Goal: Transaction & Acquisition: Purchase product/service

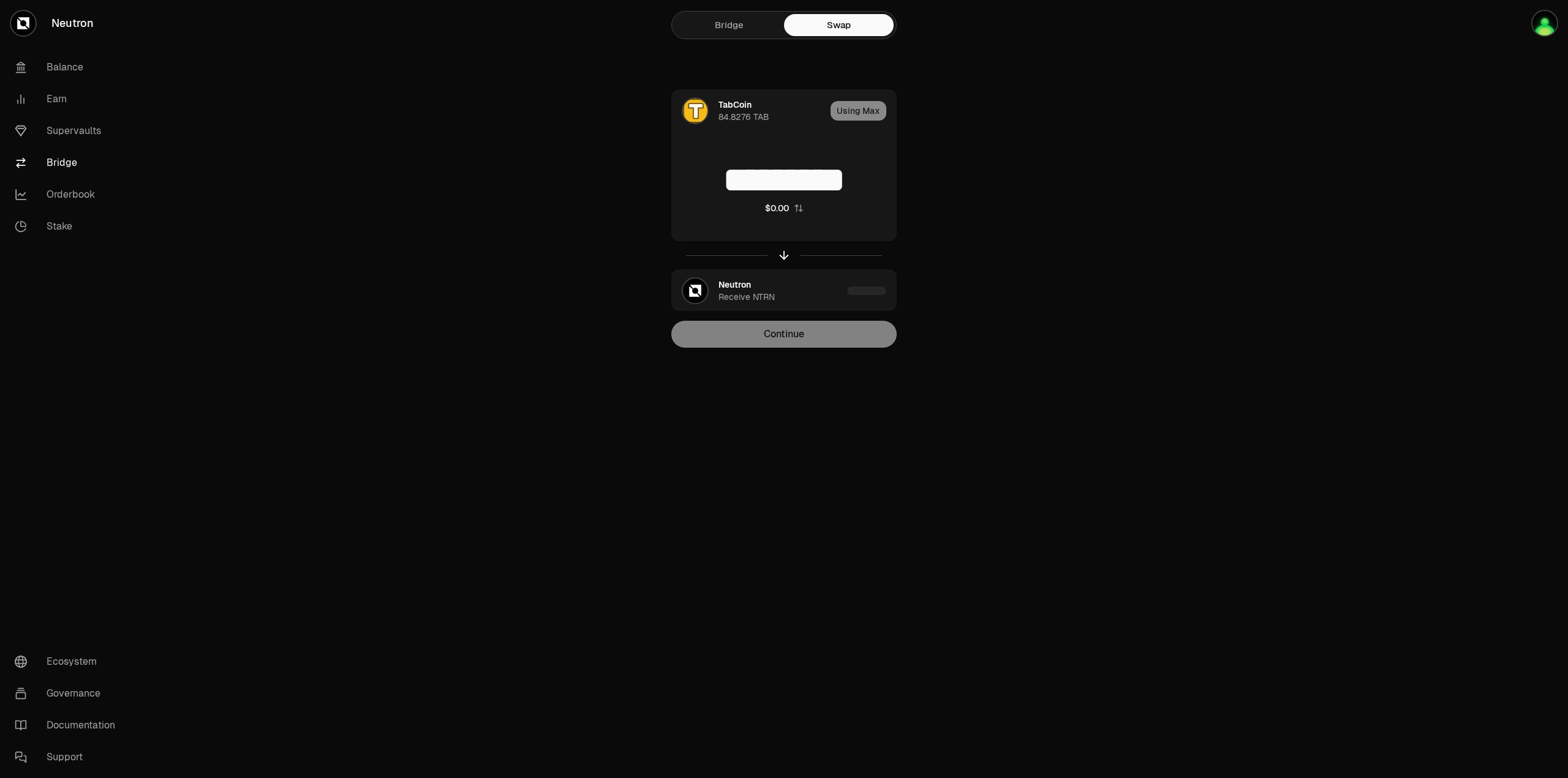
click at [818, 333] on div "Continue" at bounding box center [783, 333] width 225 height 27
click at [818, 333] on button "Continue" at bounding box center [783, 333] width 225 height 27
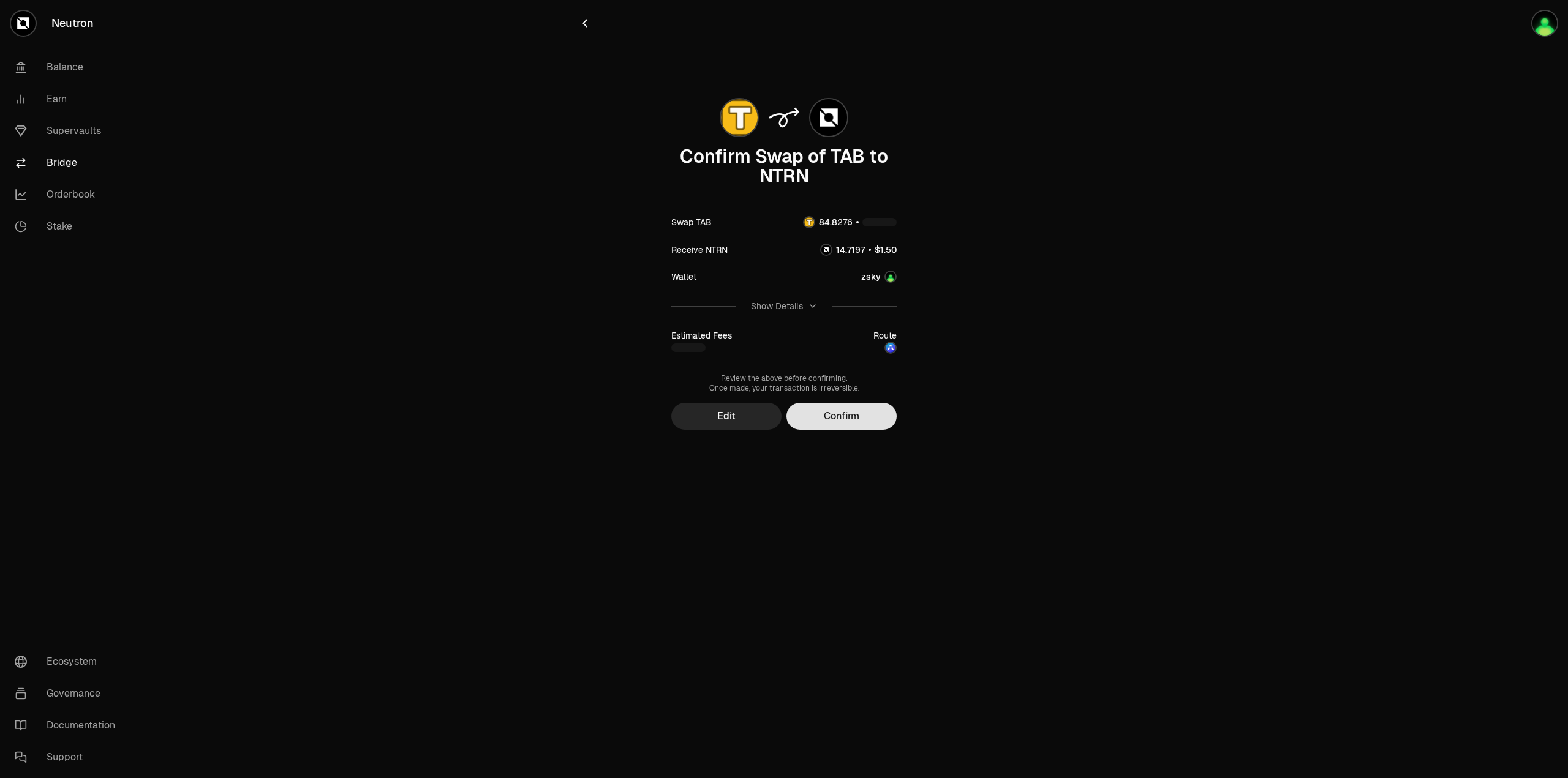
click at [863, 415] on button "Confirm" at bounding box center [841, 416] width 110 height 27
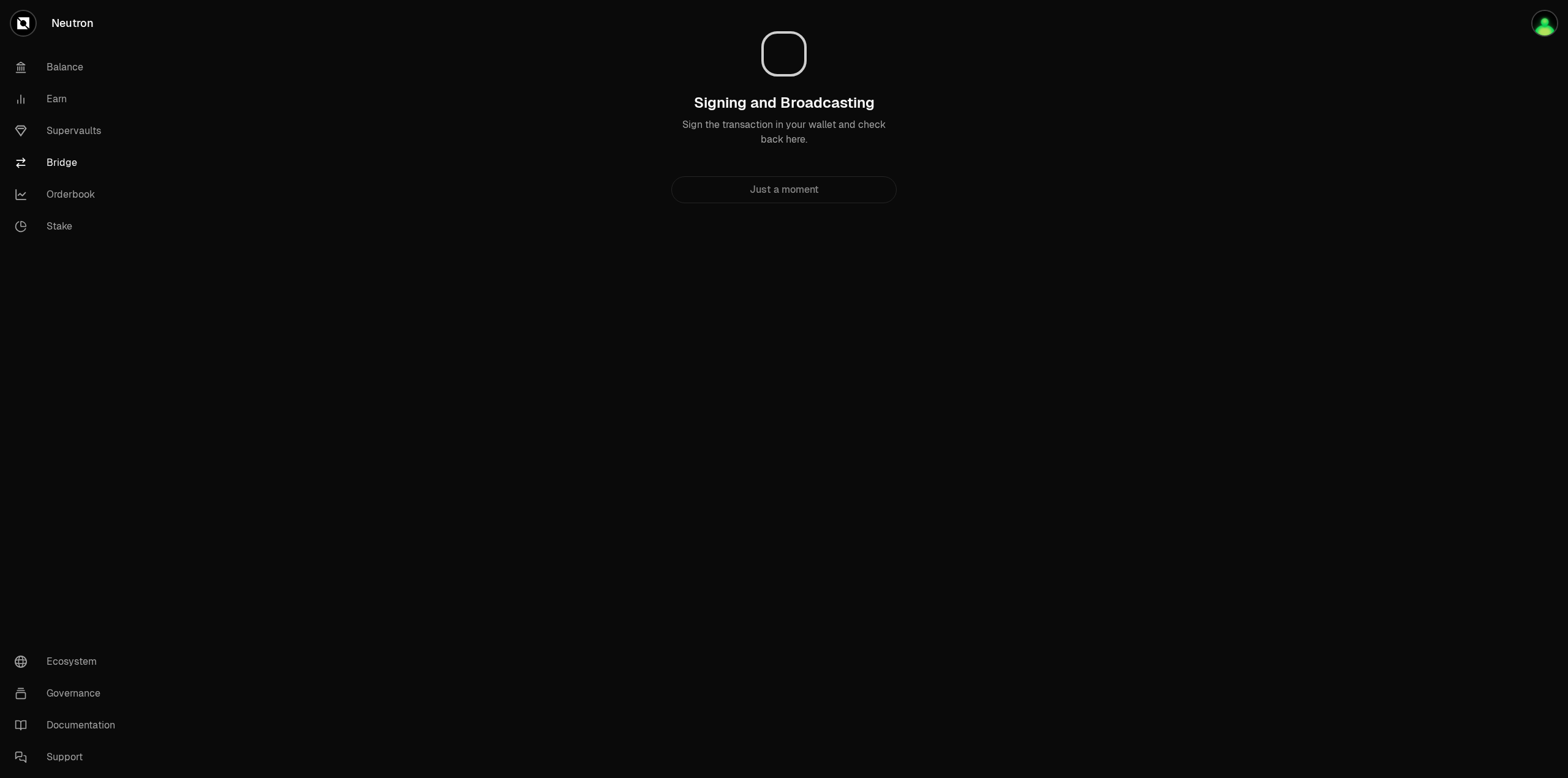
click at [1047, 375] on div "Neutron Balance Earn Supervaults Bridge Orderbook Stake Ecosystem Governance Do…" at bounding box center [851, 389] width 1430 height 778
click at [1032, 357] on div "Neutron Balance Earn Supervaults Bridge Orderbook Stake Ecosystem Governance Do…" at bounding box center [851, 389] width 1430 height 778
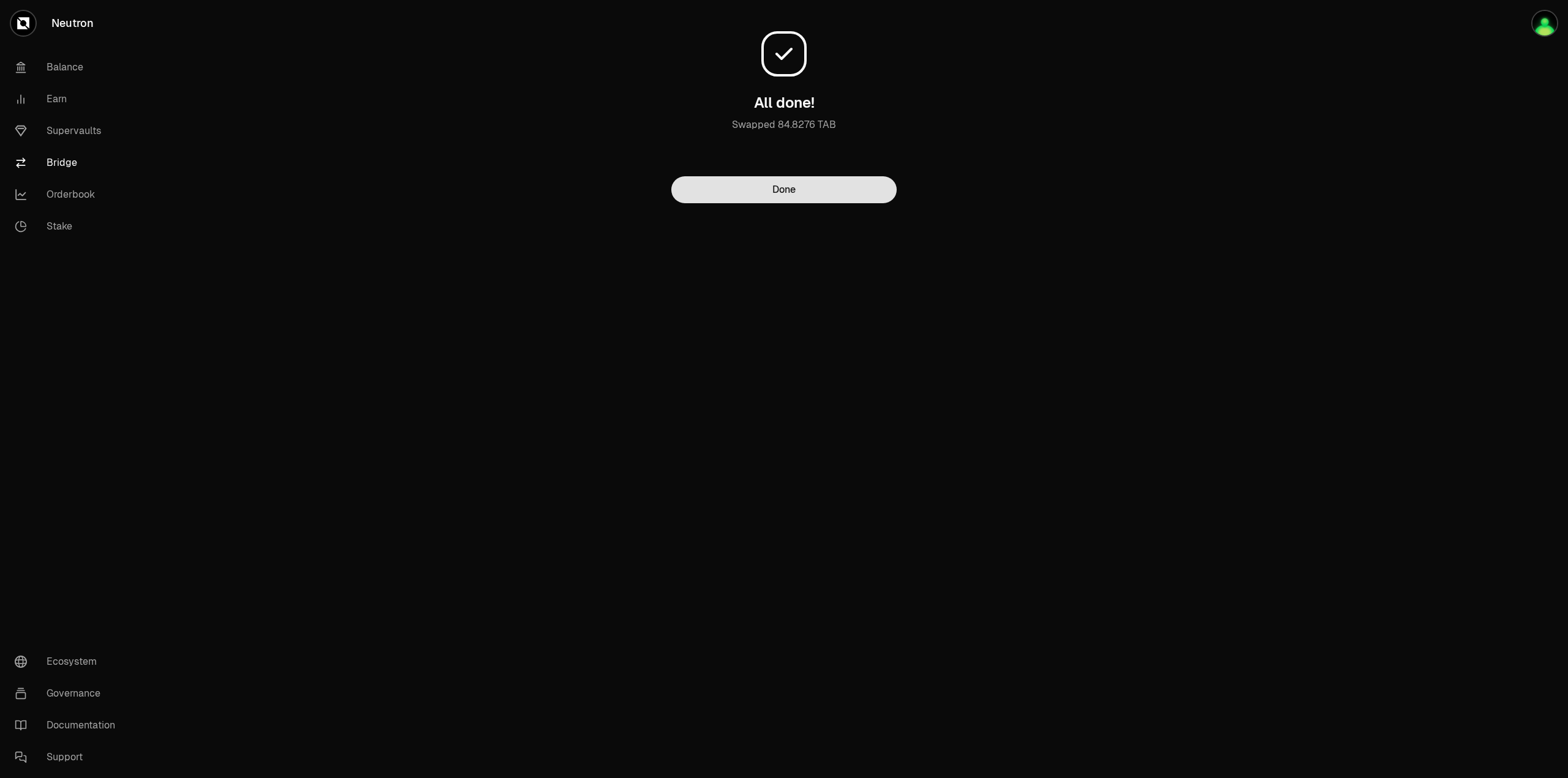
click at [837, 185] on button "Done" at bounding box center [783, 190] width 225 height 27
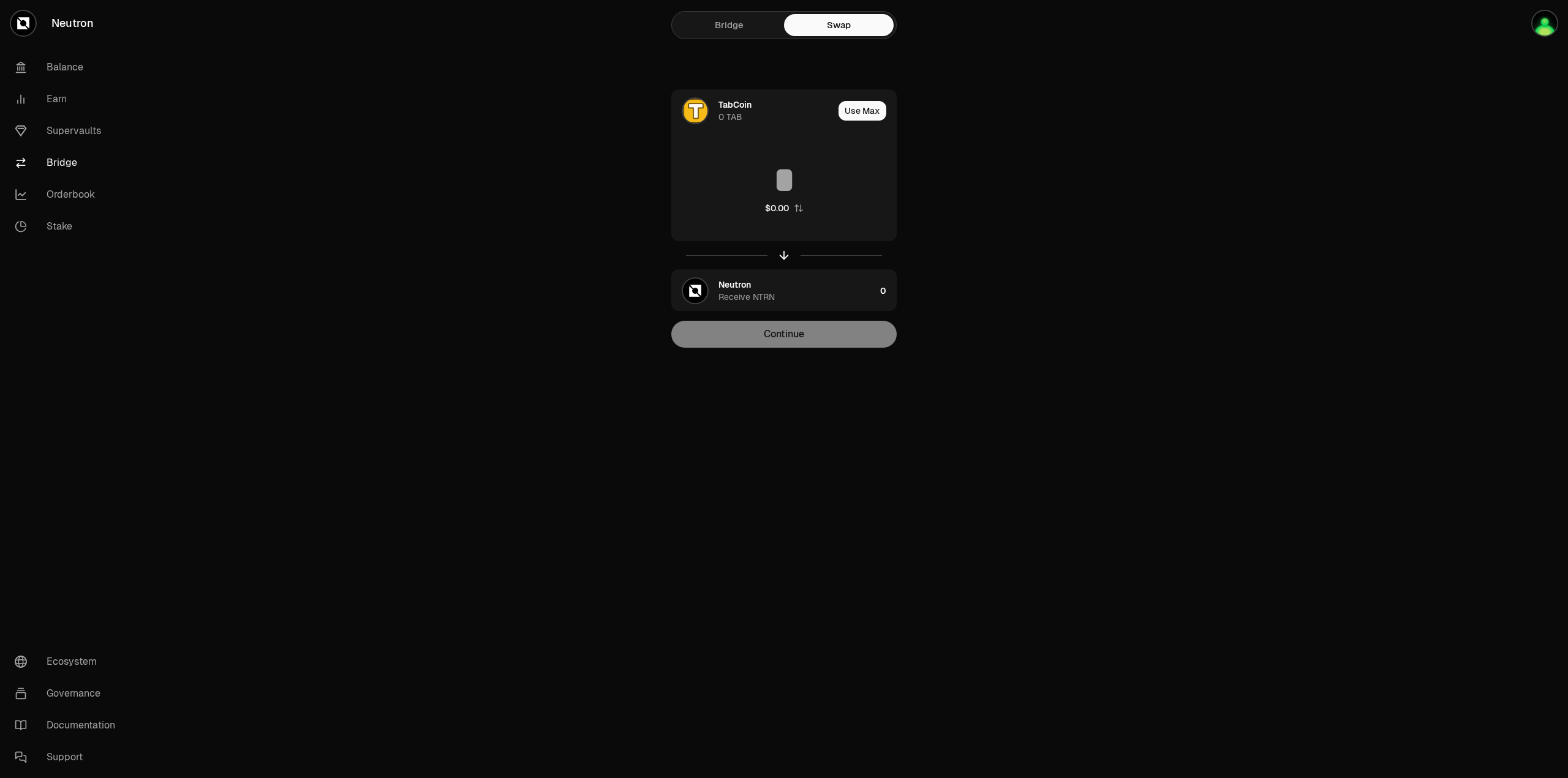
click at [443, 294] on main "Bridge Swap TabCoin 0 TAB Use Max $0.00 Neutron Receive NTRN 0 Continue" at bounding box center [851, 198] width 1430 height 397
